Goal: Task Accomplishment & Management: Manage account settings

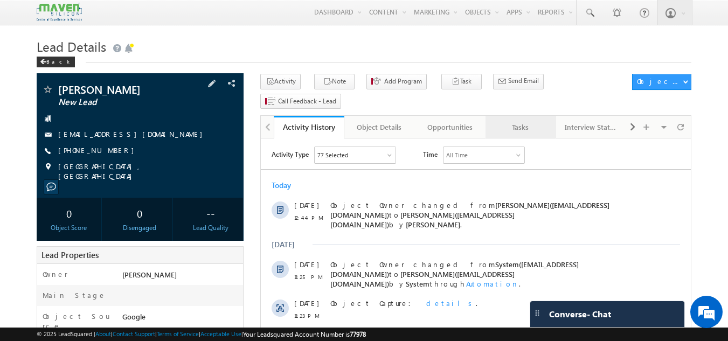
click at [526, 121] on div "Tasks" at bounding box center [520, 127] width 52 height 13
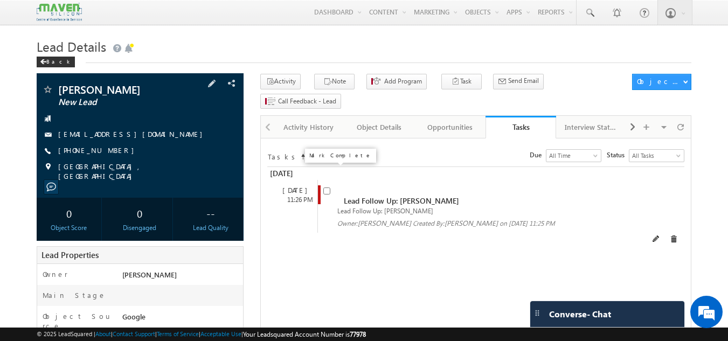
click at [326, 188] on input "checkbox" at bounding box center [327, 191] width 7 height 7
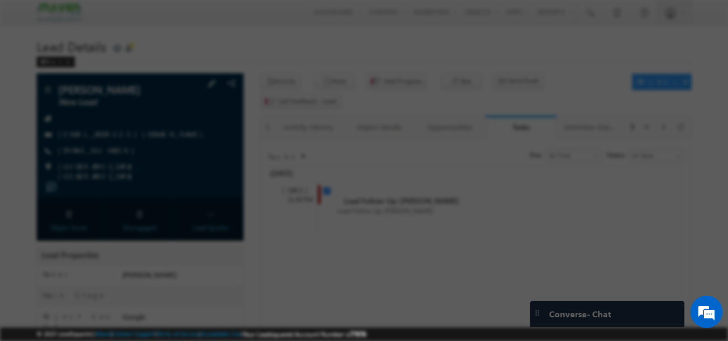
checkbox input "false"
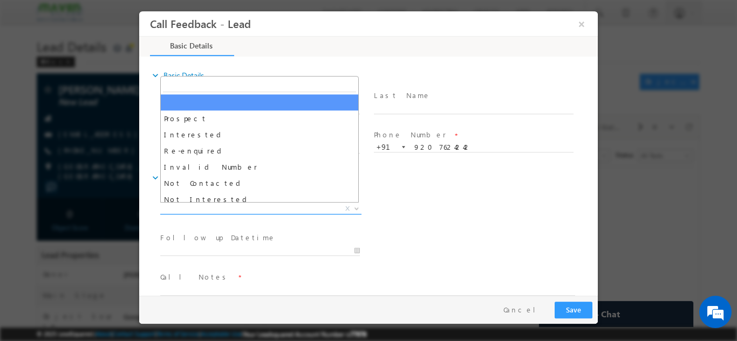
click at [266, 205] on span "X" at bounding box center [260, 208] width 201 height 11
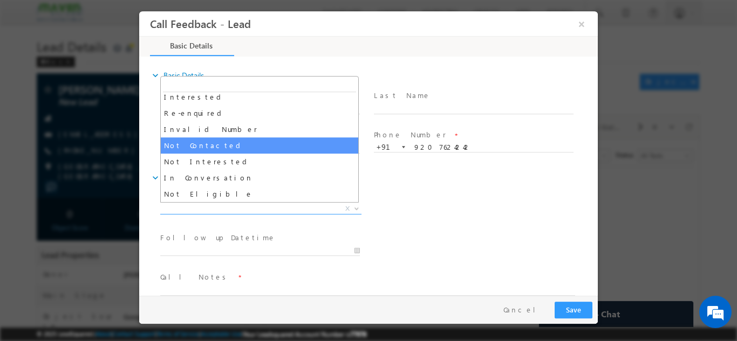
scroll to position [54, 0]
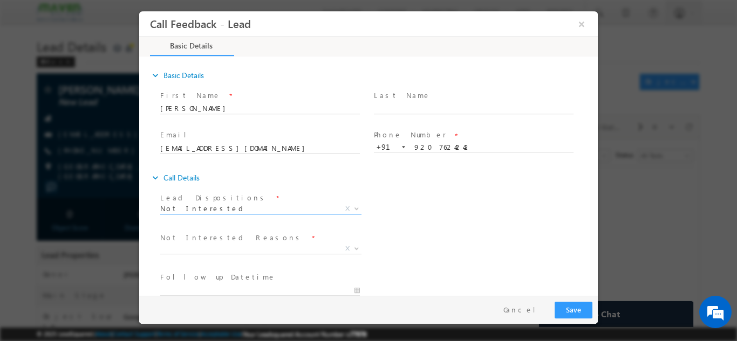
click at [435, 208] on div "Lead Dispositions * Prospect Interested Re-enquired Invalid Number Not Contacte…" at bounding box center [377, 210] width 439 height 40
click at [214, 248] on span "X" at bounding box center [260, 248] width 201 height 11
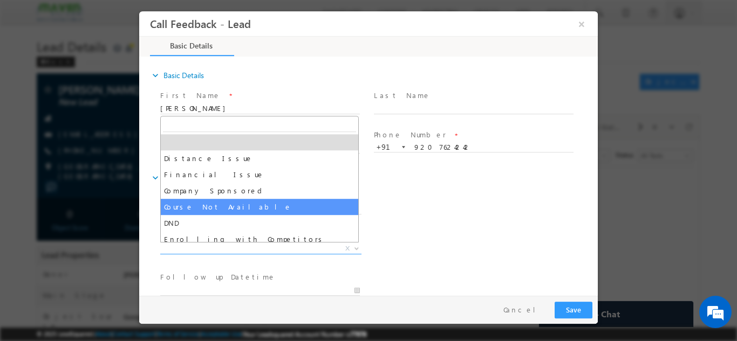
click at [409, 197] on div "Lead Dispositions * Prospect Interested Re-enquired Invalid Number Not Contacte…" at bounding box center [377, 210] width 439 height 40
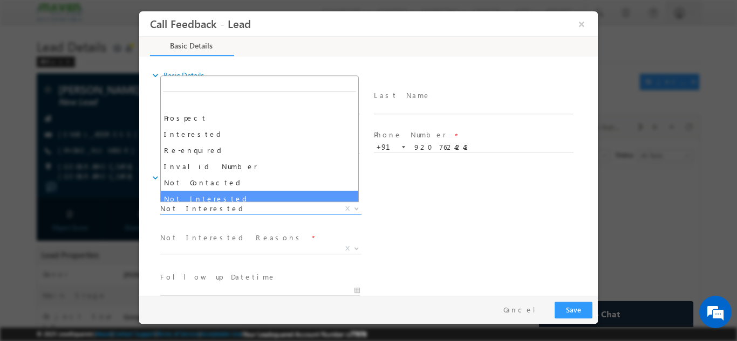
click at [230, 212] on span "Not Interested" at bounding box center [247, 208] width 175 height 10
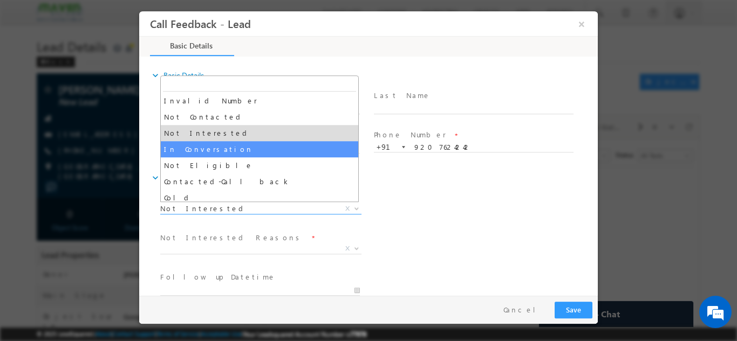
scroll to position [49, 0]
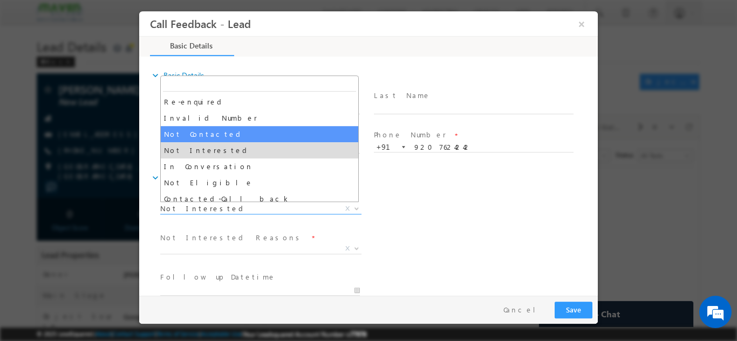
select select "Not Contacted"
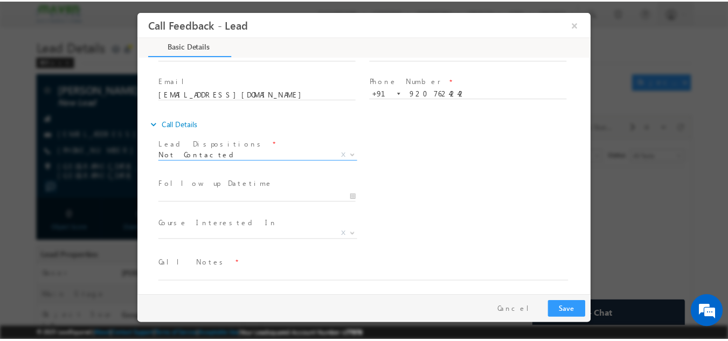
scroll to position [57, 0]
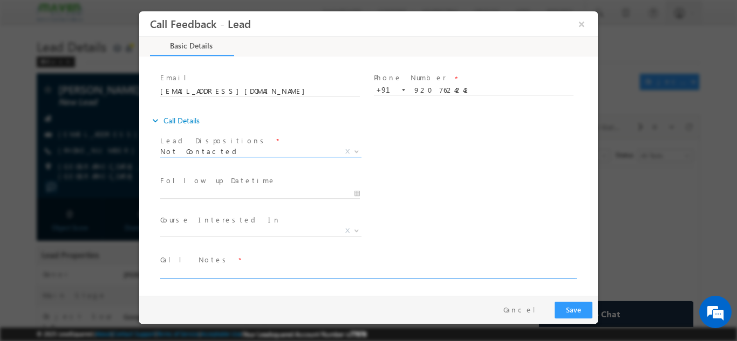
click at [203, 272] on textarea at bounding box center [367, 272] width 415 height 12
type textarea "DNP"
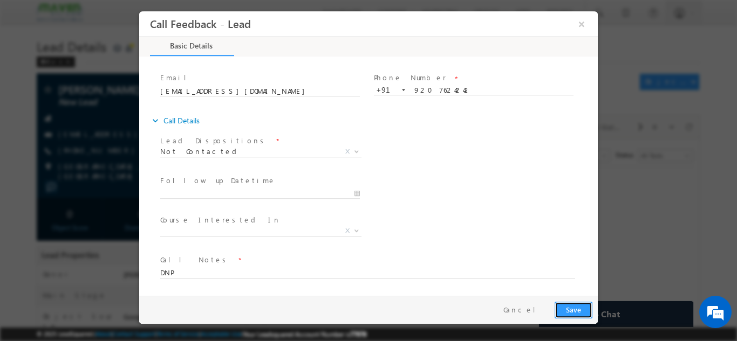
click at [567, 305] on button "Save" at bounding box center [573, 309] width 38 height 17
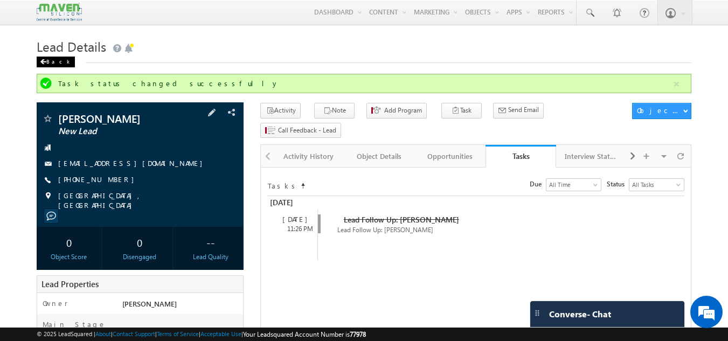
click at [58, 57] on div "Back" at bounding box center [56, 62] width 38 height 11
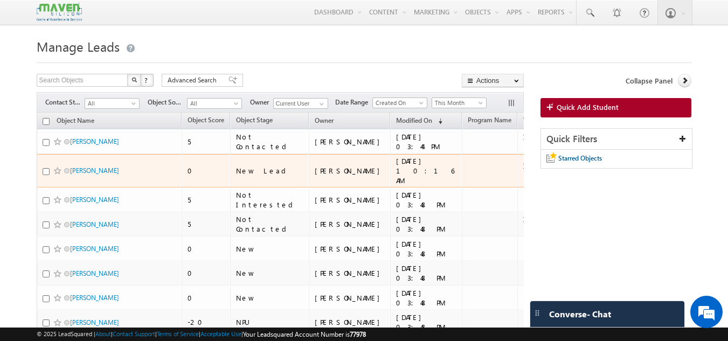
click at [86, 171] on span "[PERSON_NAME]" at bounding box center [106, 171] width 73 height 10
click at [91, 167] on link "[PERSON_NAME]" at bounding box center [94, 171] width 49 height 8
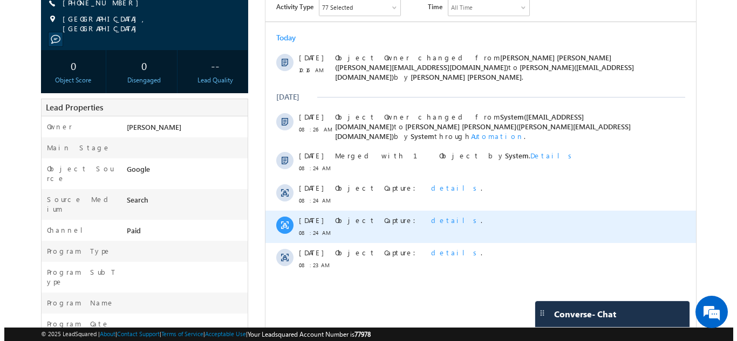
scroll to position [216, 0]
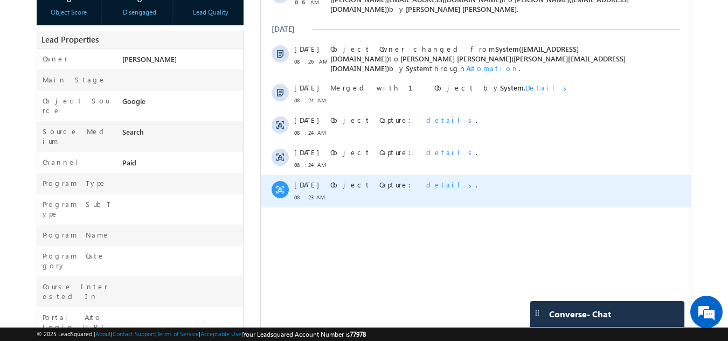
click at [427, 180] on span "details" at bounding box center [452, 184] width 50 height 9
